Goal: Information Seeking & Learning: Learn about a topic

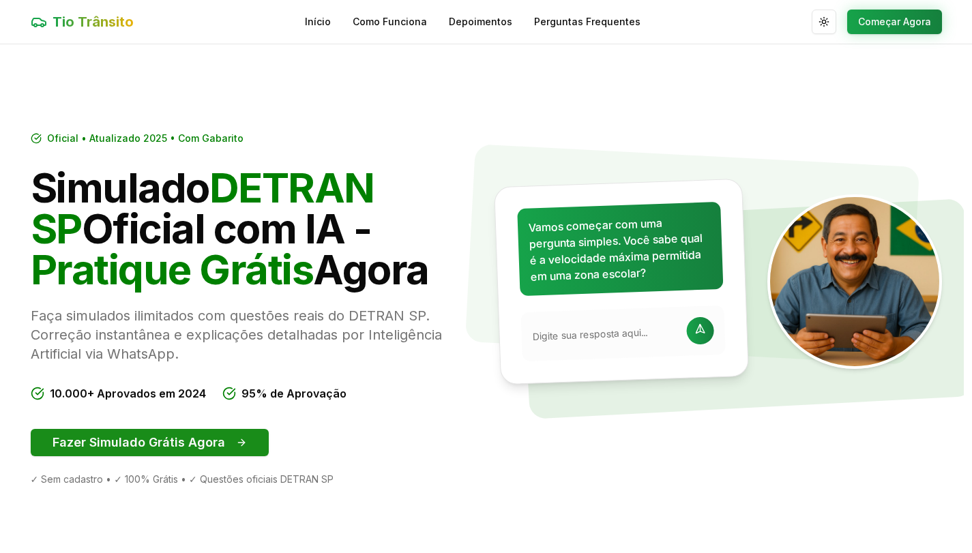
click at [196, 451] on button "Fazer Simulado Grátis Agora" at bounding box center [150, 442] width 238 height 27
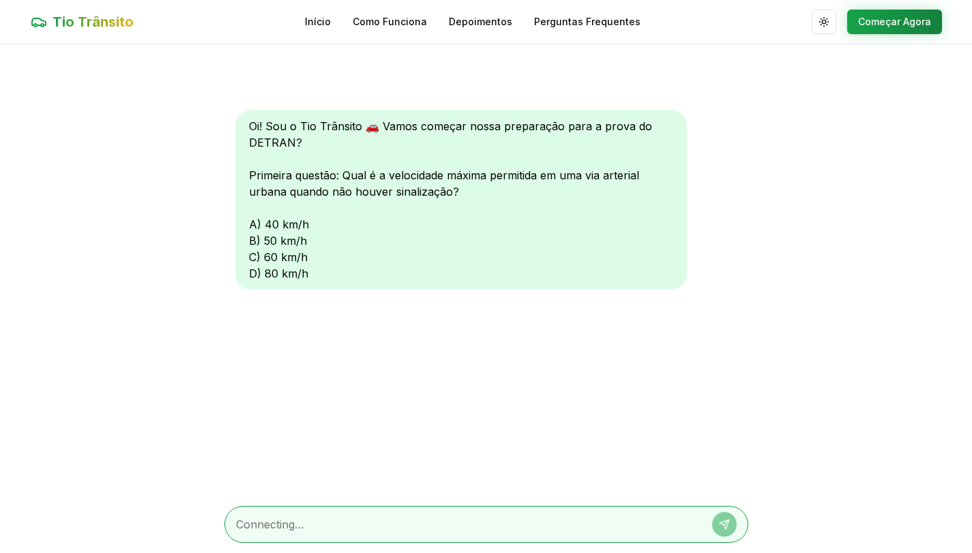
scroll to position [1, 0]
drag, startPoint x: 415, startPoint y: 497, endPoint x: 415, endPoint y: 511, distance: 14.3
click at [415, 502] on div at bounding box center [486, 524] width 524 height 59
click at [415, 520] on textarea at bounding box center [467, 524] width 463 height 16
type textarea "a"
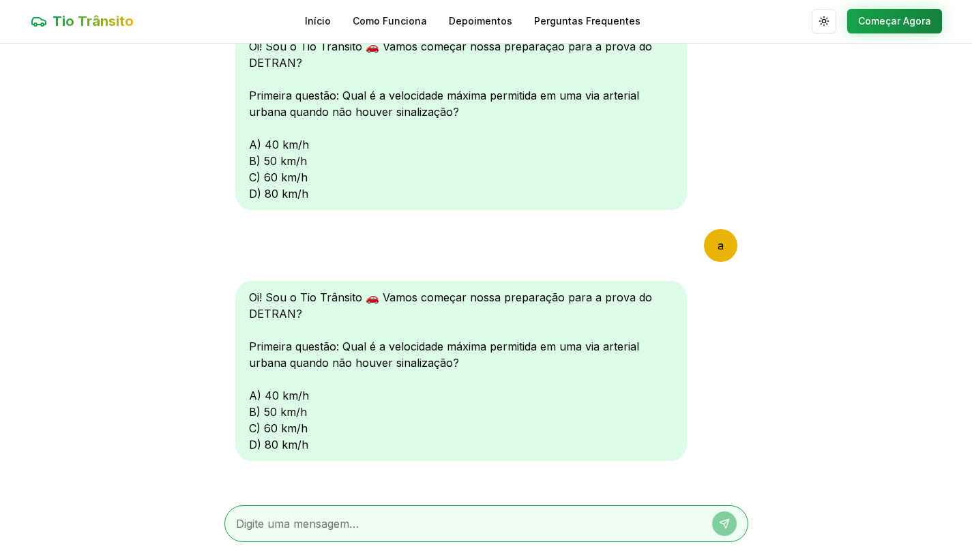
scroll to position [92, 0]
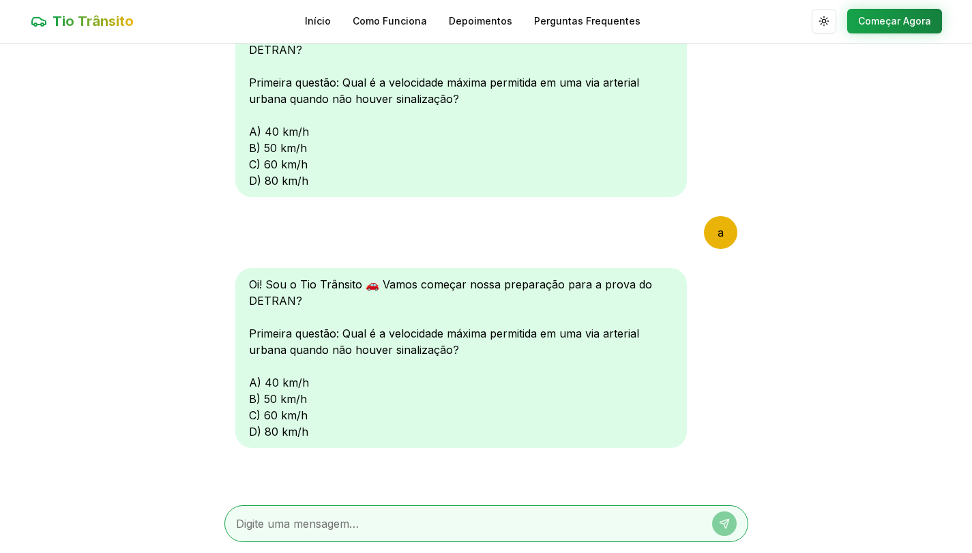
click at [251, 382] on div "Oi! Sou o Tio Trânsito 🚗 Vamos começar nossa preparação para a prova do DETRAN?…" at bounding box center [461, 358] width 452 height 180
click at [362, 525] on textarea at bounding box center [467, 524] width 463 height 16
type textarea "a"
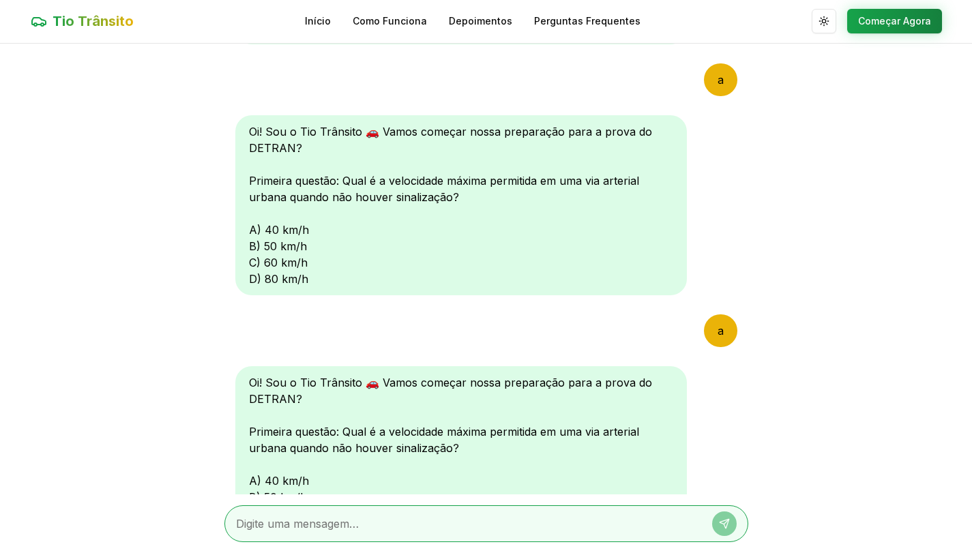
scroll to position [414, 0]
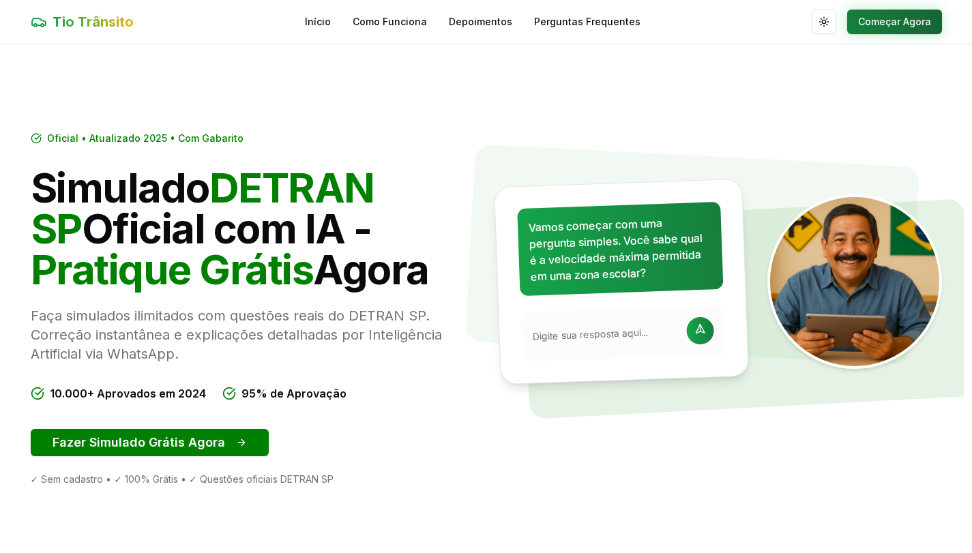
click at [899, 24] on button "Começar Agora" at bounding box center [894, 22] width 95 height 25
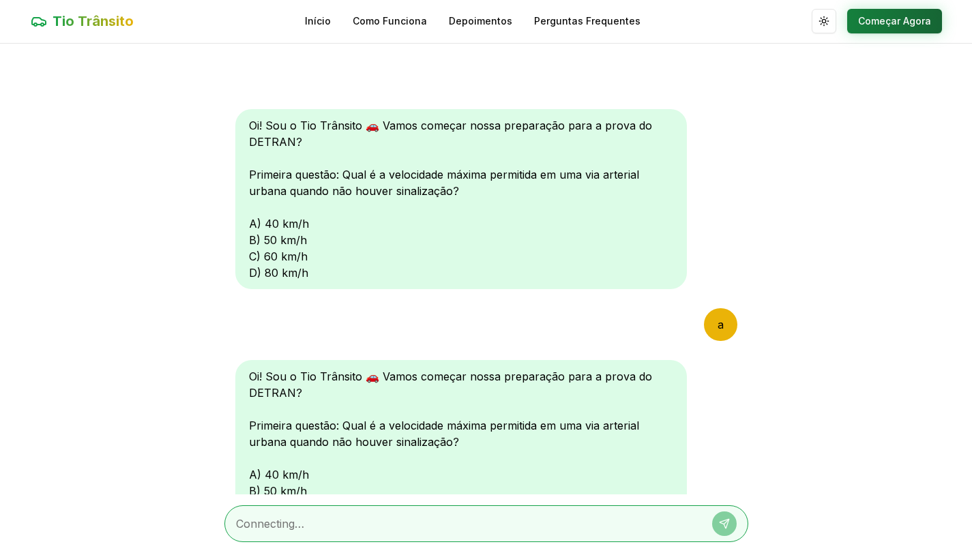
scroll to position [414, 0]
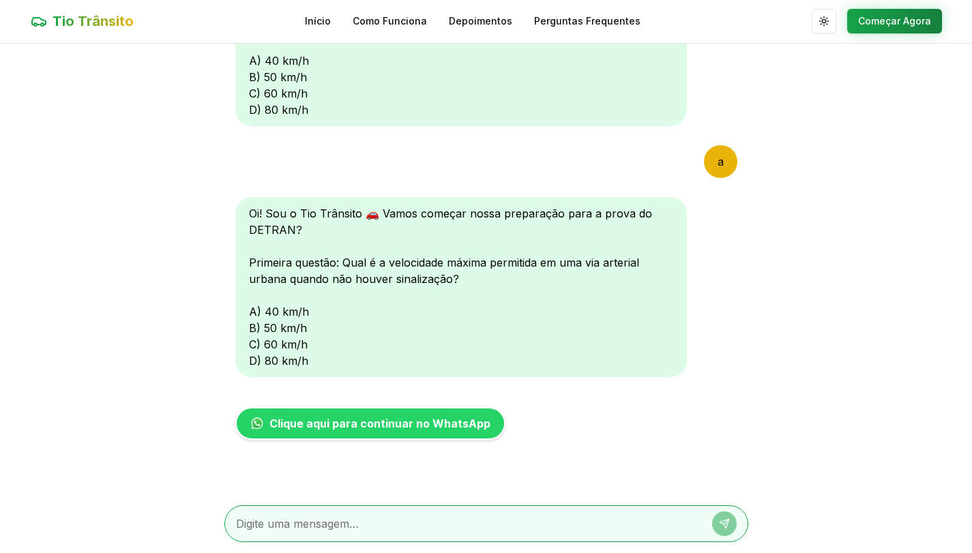
click at [538, 504] on div at bounding box center [486, 524] width 524 height 59
click at [512, 526] on textarea at bounding box center [467, 524] width 463 height 16
type textarea "a"
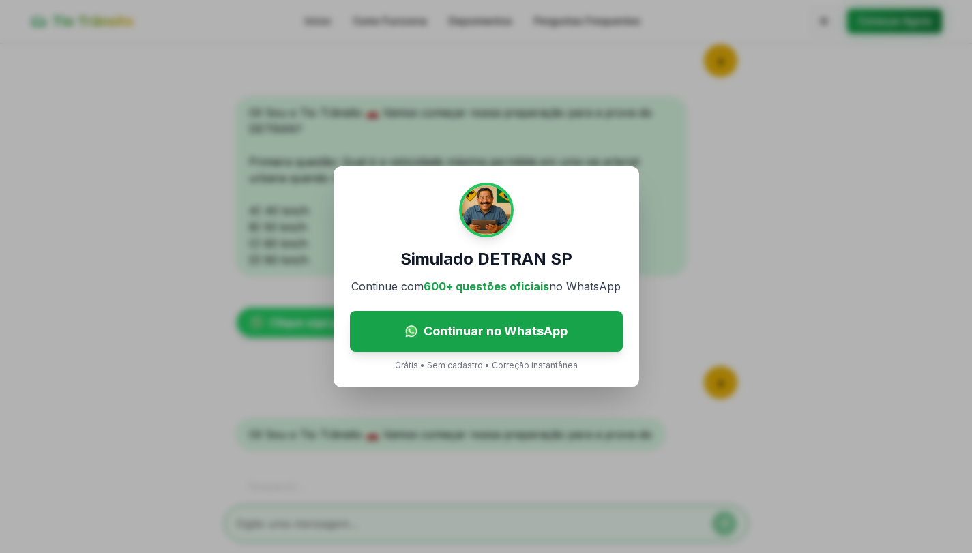
scroll to position [567, 0]
